Goal: Task Accomplishment & Management: Complete application form

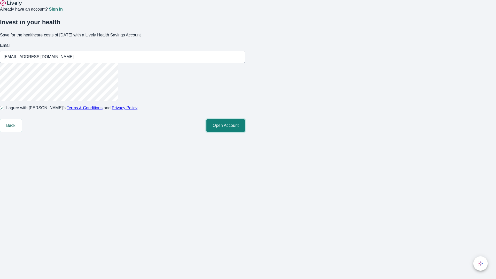
click at [245, 132] on button "Open Account" at bounding box center [225, 125] width 38 height 12
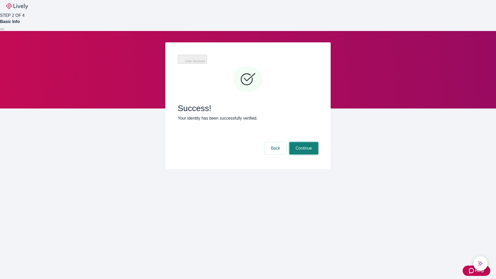
click at [303, 142] on button "Continue" at bounding box center [303, 148] width 29 height 12
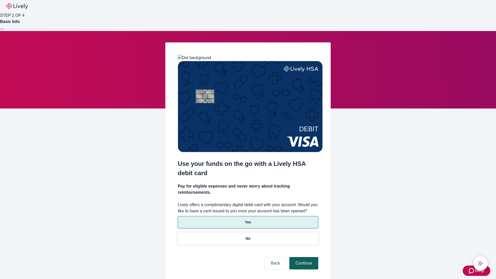
click at [248, 219] on p "Yes" at bounding box center [248, 221] width 6 height 5
click at [303, 257] on button "Continue" at bounding box center [303, 263] width 29 height 12
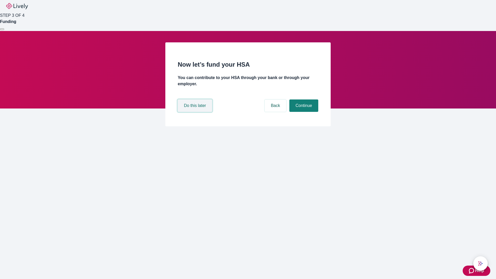
click at [195, 112] on button "Do this later" at bounding box center [195, 105] width 34 height 12
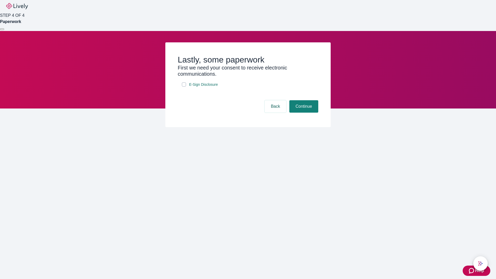
click at [184, 86] on input "E-Sign Disclosure" at bounding box center [184, 84] width 4 height 4
checkbox input "true"
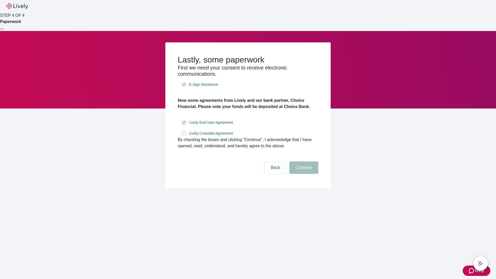
click at [184, 135] on input "Lively Custodial Agreement" at bounding box center [184, 133] width 4 height 4
checkbox input "true"
click at [303, 174] on button "Continue" at bounding box center [303, 167] width 29 height 12
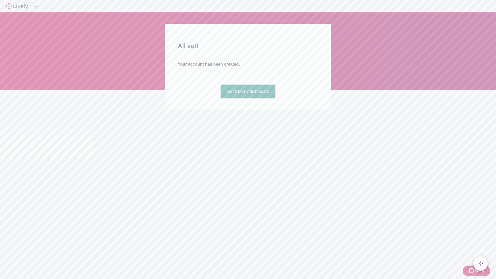
click at [248, 98] on link "Go to Lively dashboard" at bounding box center [247, 91] width 55 height 12
